Goal: Information Seeking & Learning: Learn about a topic

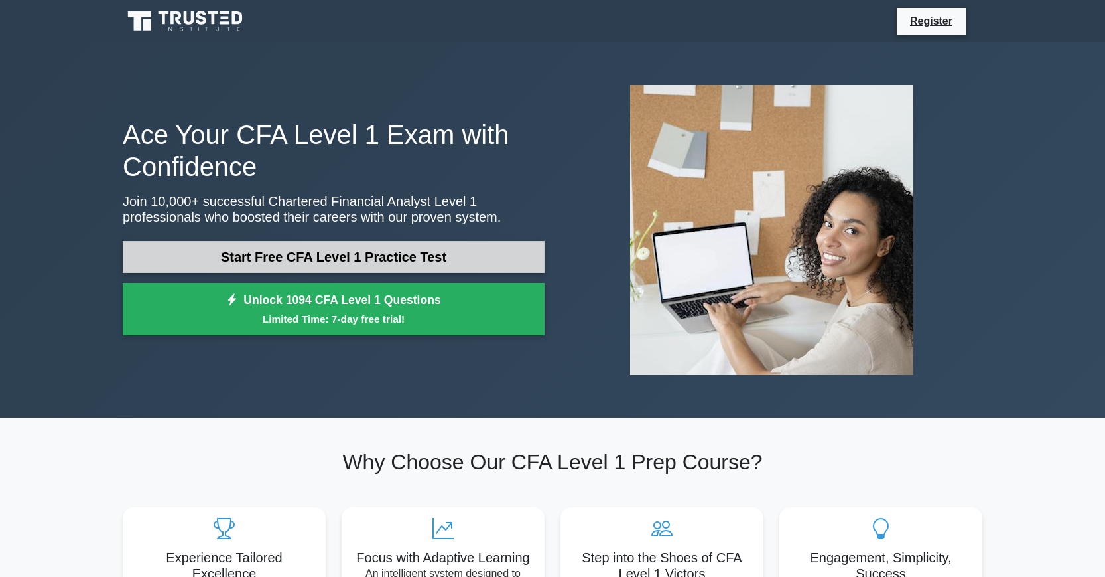
click at [352, 259] on link "Start Free CFA Level 1 Practice Test" at bounding box center [334, 257] width 422 height 32
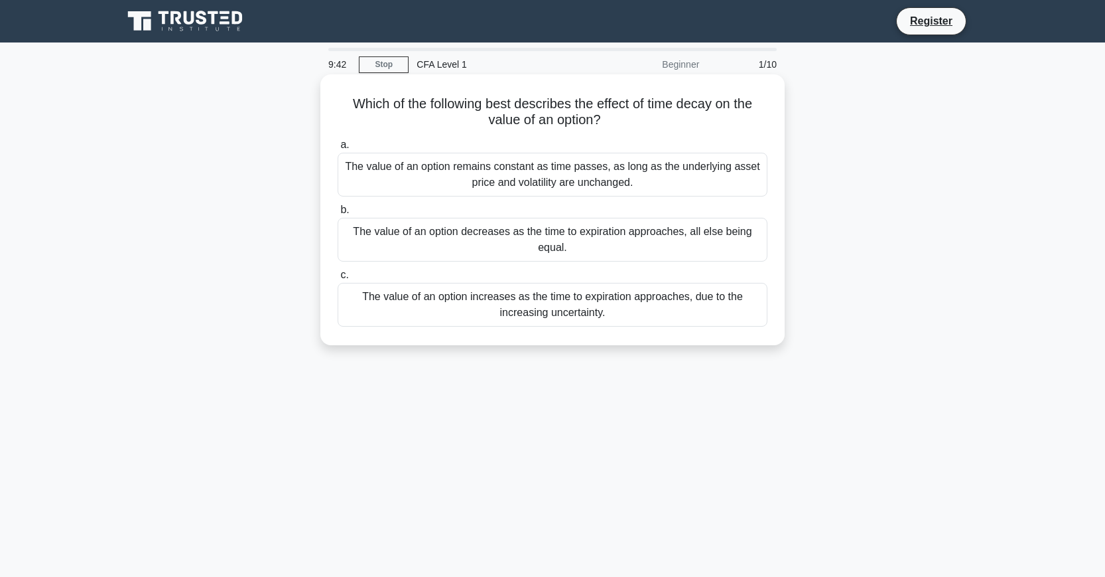
click at [553, 242] on div "The value of an option decreases as the time to expiration approaches, all else…" at bounding box center [553, 240] width 430 height 44
click at [338, 214] on input "b. The value of an option decreases as the time to expiration approaches, all e…" at bounding box center [338, 210] width 0 height 9
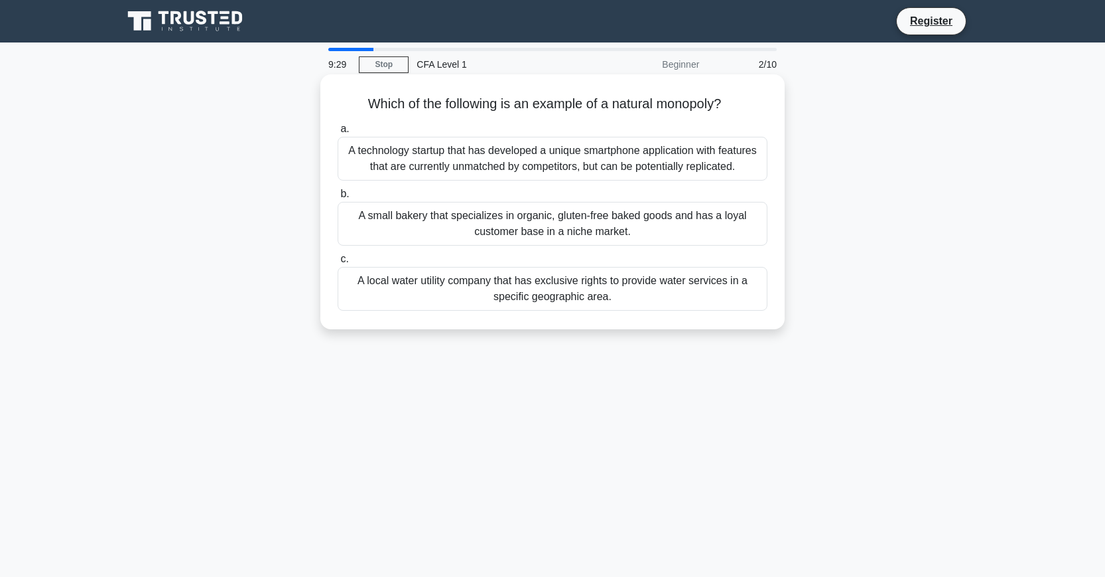
click at [696, 291] on div "A local water utility company that has exclusive rights to provide water servic…" at bounding box center [553, 289] width 430 height 44
click at [338, 263] on input "c. A local water utility company that has exclusive rights to provide water ser…" at bounding box center [338, 259] width 0 height 9
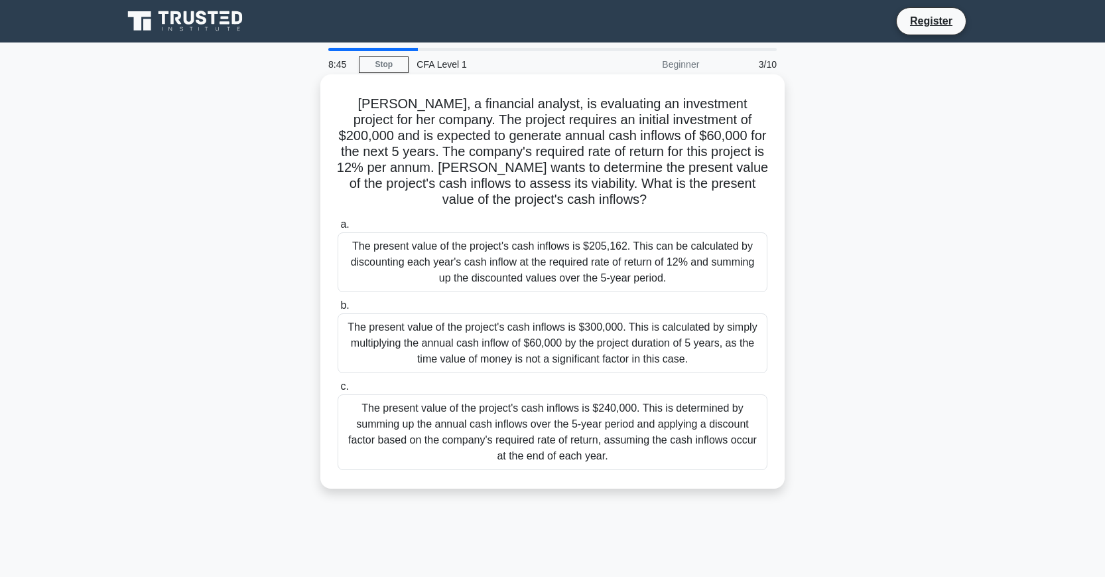
click at [725, 247] on div "The present value of the project's cash inflows is $205,162. This can be calcul…" at bounding box center [553, 262] width 430 height 60
click at [338, 229] on input "a. The present value of the project's cash inflows is $205,162. This can be cal…" at bounding box center [338, 224] width 0 height 9
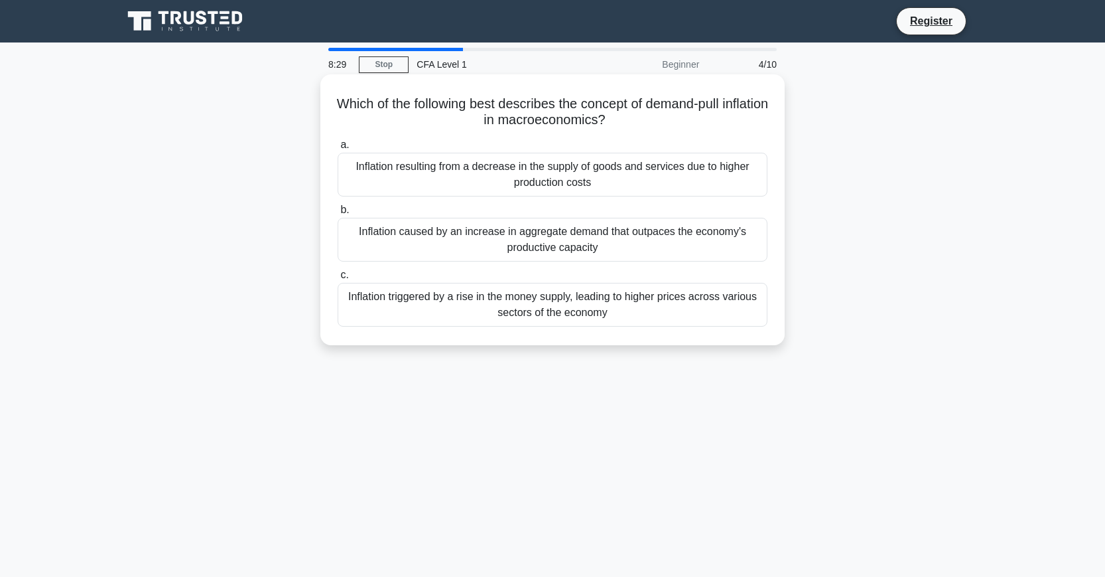
click at [716, 240] on div "Inflation caused by an increase in aggregate demand that outpaces the economy's…" at bounding box center [553, 240] width 430 height 44
click at [338, 214] on input "b. Inflation caused by an increase in aggregate demand that outpaces the econom…" at bounding box center [338, 210] width 0 height 9
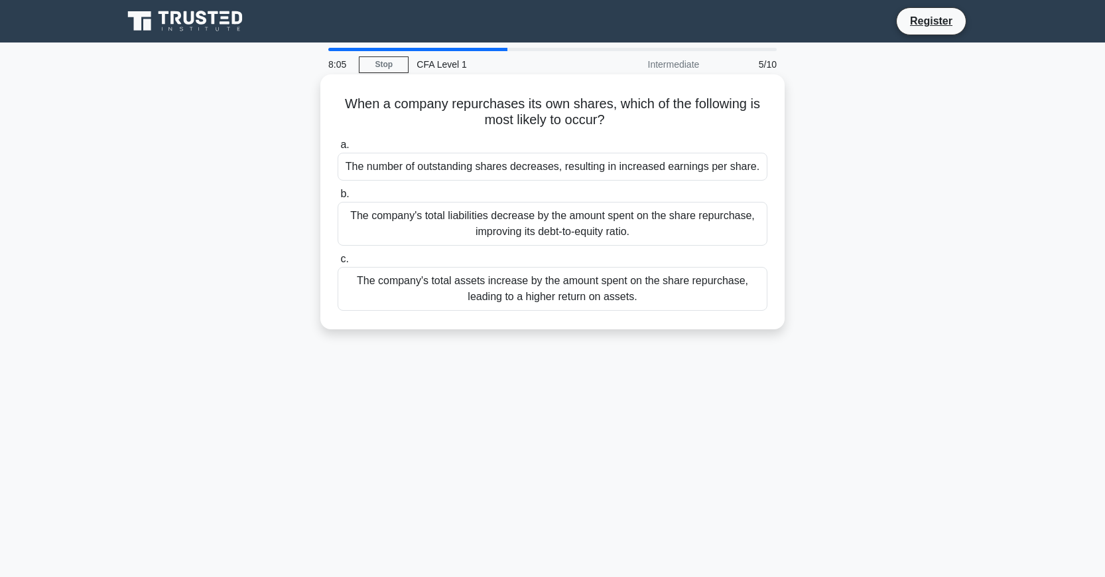
click at [756, 168] on div "The number of outstanding shares decreases, resulting in increased earnings per…" at bounding box center [553, 167] width 430 height 28
click at [338, 149] on input "a. The number of outstanding shares decreases, resulting in increased earnings …" at bounding box center [338, 145] width 0 height 9
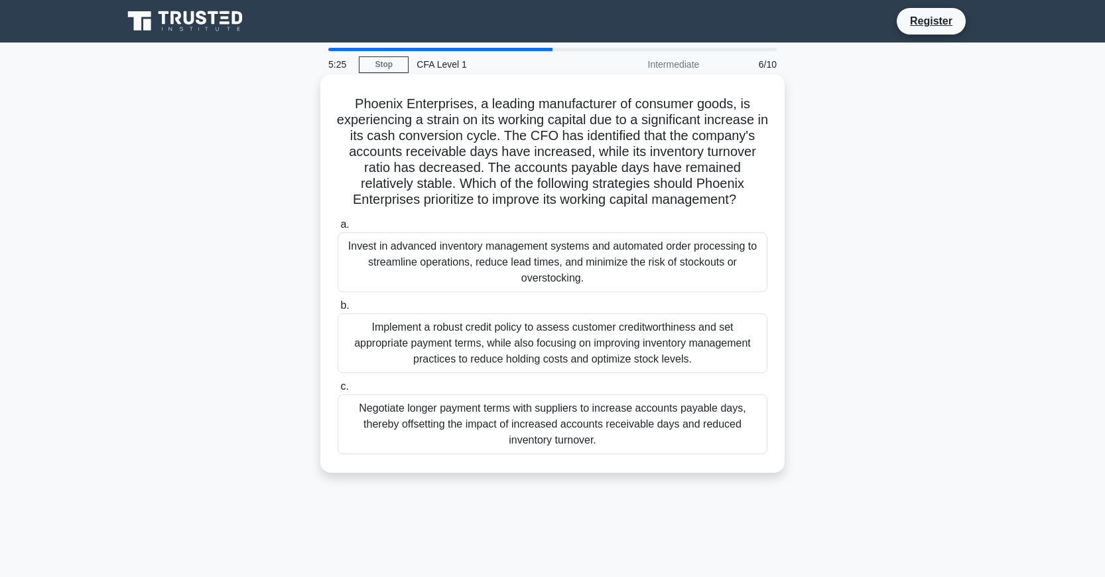
click at [651, 342] on div "Implement a robust credit policy to assess customer creditworthiness and set ap…" at bounding box center [553, 343] width 430 height 60
click at [338, 310] on input "b. Implement a robust credit policy to assess customer creditworthiness and set…" at bounding box center [338, 305] width 0 height 9
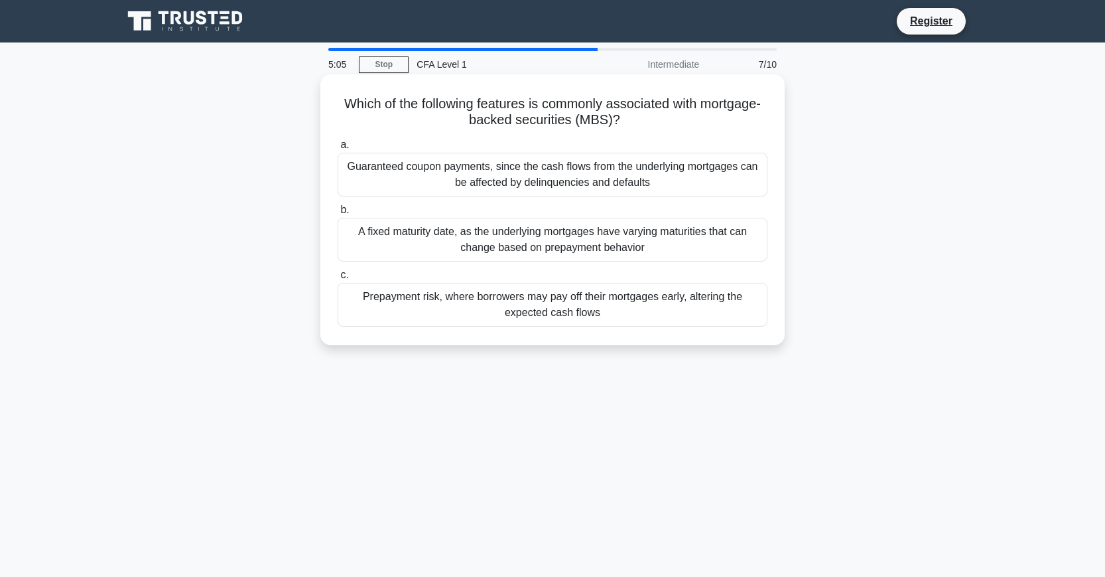
click at [640, 314] on div "Prepayment risk, where borrowers may pay off their mortgages early, altering th…" at bounding box center [553, 305] width 430 height 44
click at [338, 279] on input "c. Prepayment risk, where borrowers may pay off their mortgages early, altering…" at bounding box center [338, 275] width 0 height 9
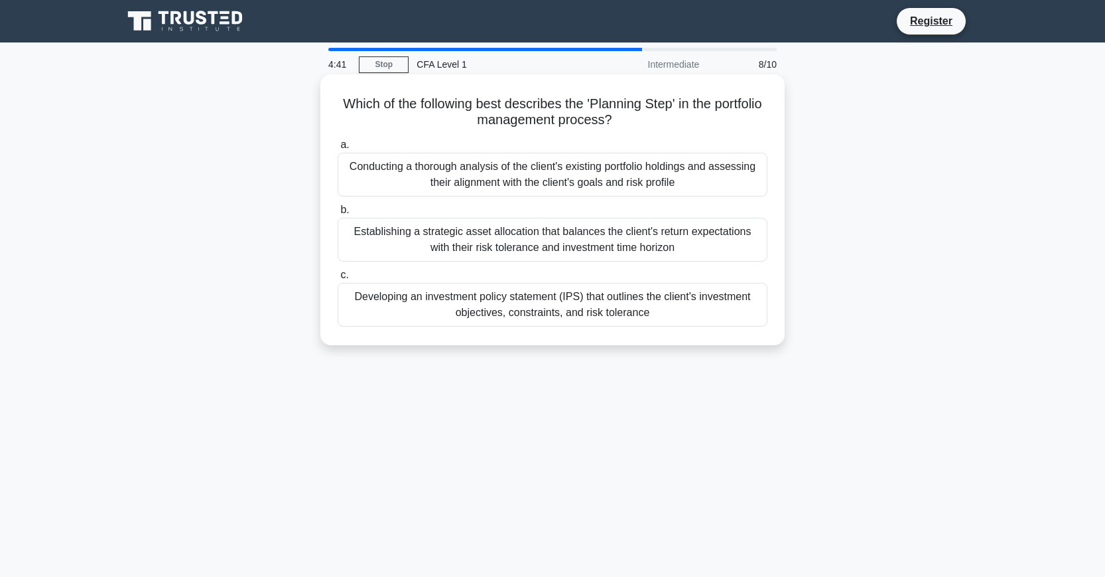
click at [746, 235] on div "Establishing a strategic asset allocation that balances the client's return exp…" at bounding box center [553, 240] width 430 height 44
click at [338, 214] on input "b. Establishing a strategic asset allocation that balances the client's return …" at bounding box center [338, 210] width 0 height 9
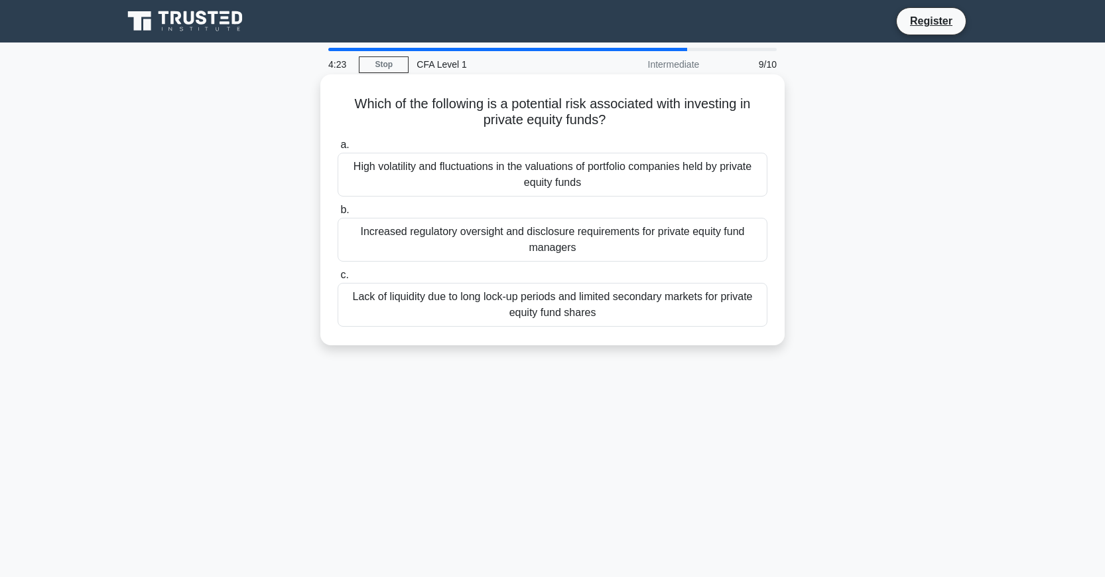
click at [729, 297] on div "Lack of liquidity due to long lock-up periods and limited secondary markets for…" at bounding box center [553, 305] width 430 height 44
click at [338, 279] on input "c. Lack of liquidity due to long lock-up periods and limited secondary markets …" at bounding box center [338, 275] width 0 height 9
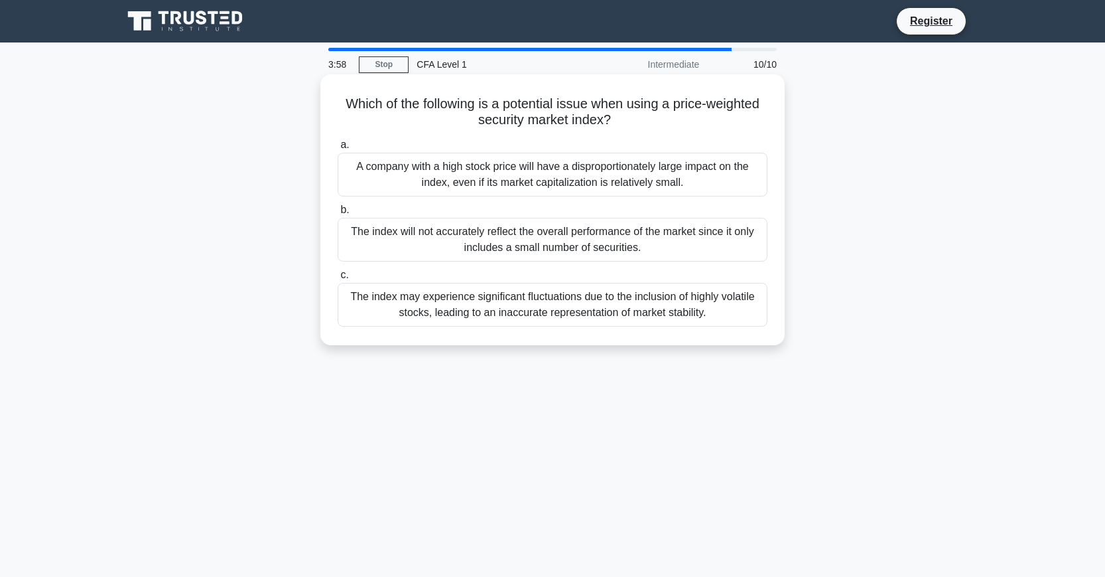
click at [731, 309] on div "The index may experience significant fluctuations due to the inclusion of highl…" at bounding box center [553, 305] width 430 height 44
click at [338, 279] on input "c. The index may experience significant fluctuations due to the inclusion of hi…" at bounding box center [338, 275] width 0 height 9
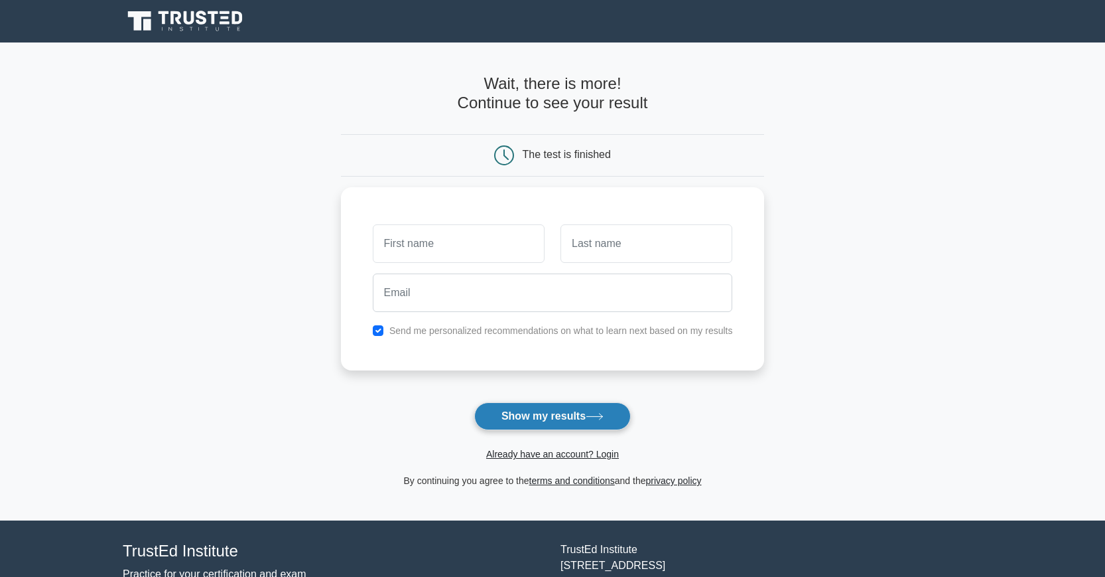
click at [567, 411] on button "Show my results" at bounding box center [552, 416] width 157 height 28
click at [473, 248] on input "text" at bounding box center [459, 240] width 172 height 38
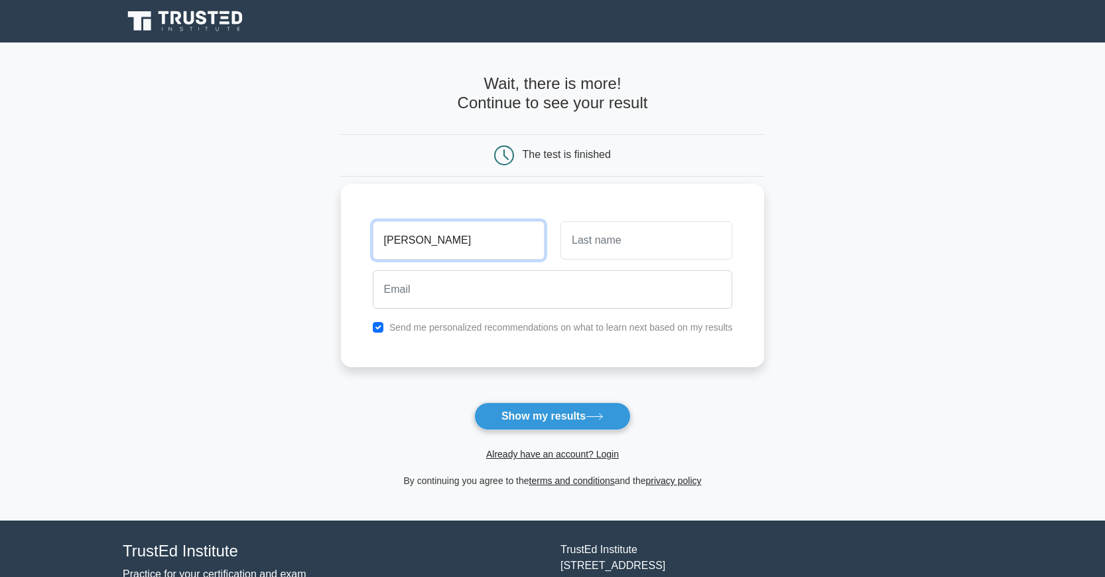
type input "[PERSON_NAME]"
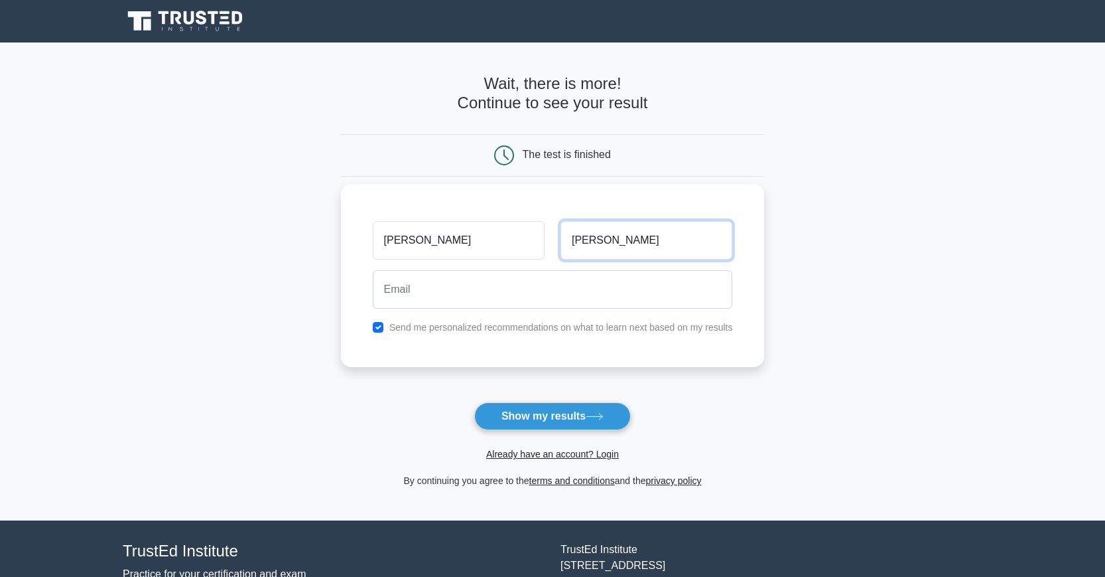
type input "Pedersen"
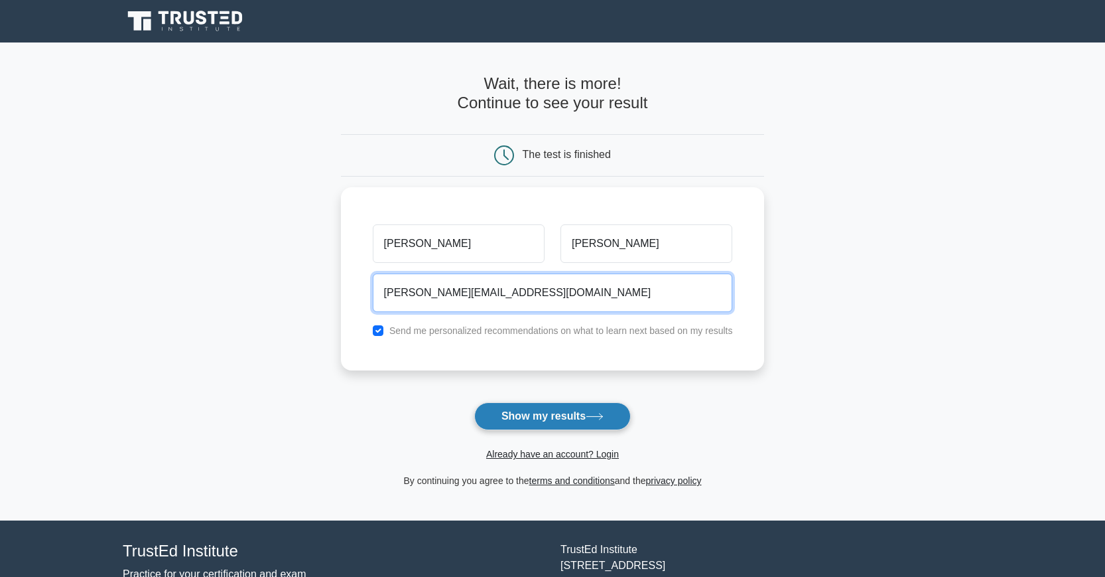
type input "pry-natter.2l@icloud.com"
click at [585, 407] on button "Show my results" at bounding box center [552, 416] width 157 height 28
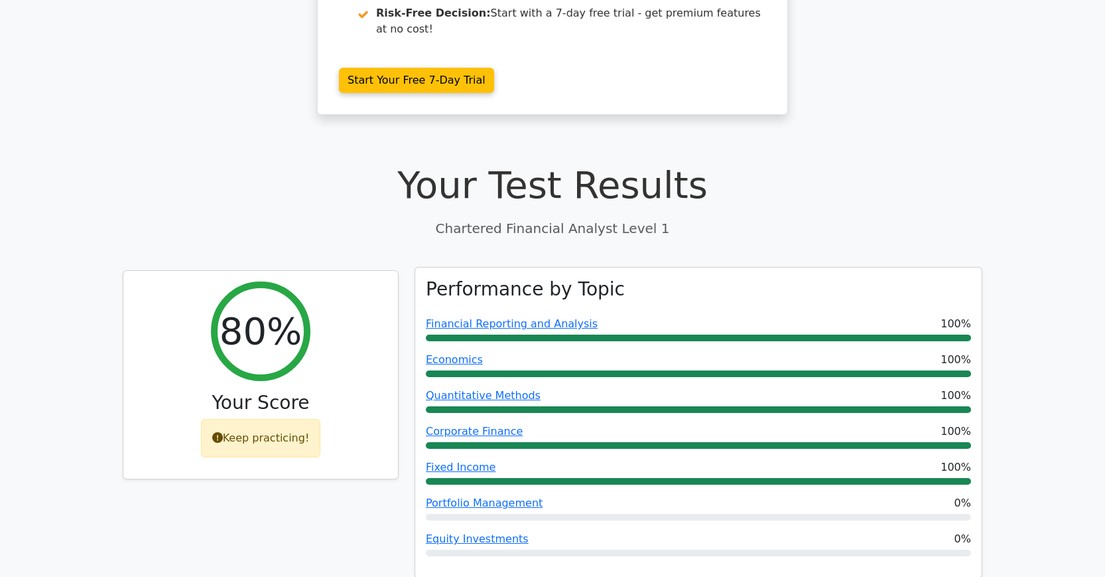
scroll to position [277, 0]
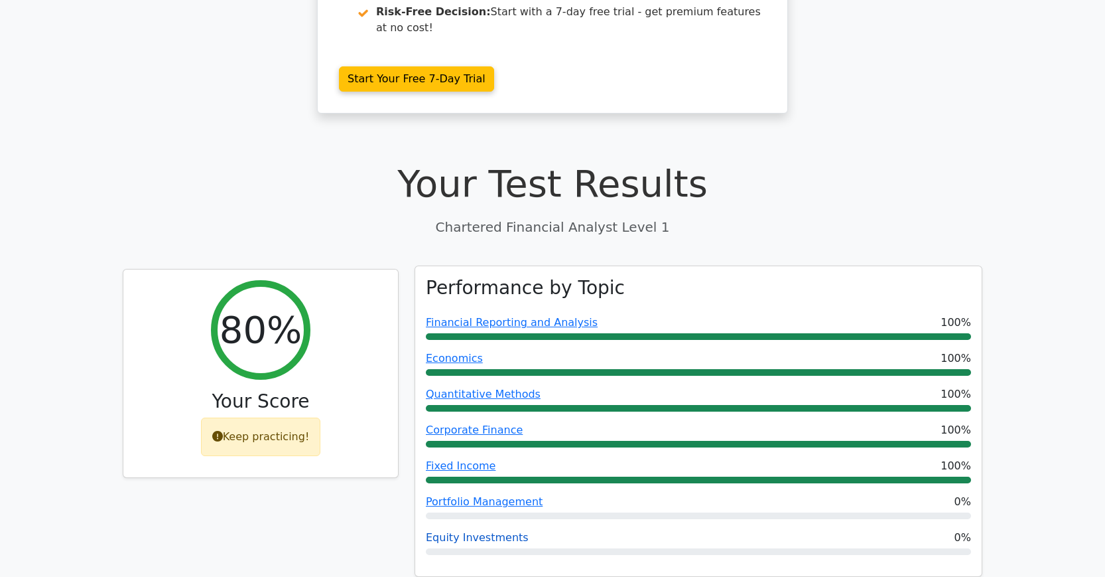
click at [497, 531] on link "Equity Investments" at bounding box center [477, 537] width 103 height 13
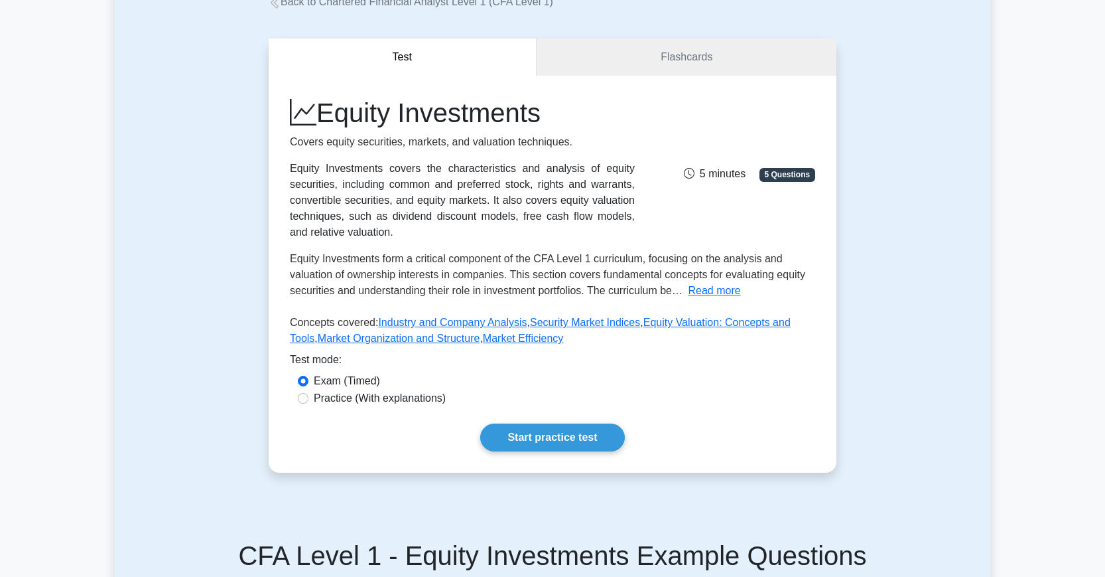
scroll to position [92, 0]
click at [520, 446] on link "Start practice test" at bounding box center [552, 437] width 144 height 28
